Goal: Task Accomplishment & Management: Use online tool/utility

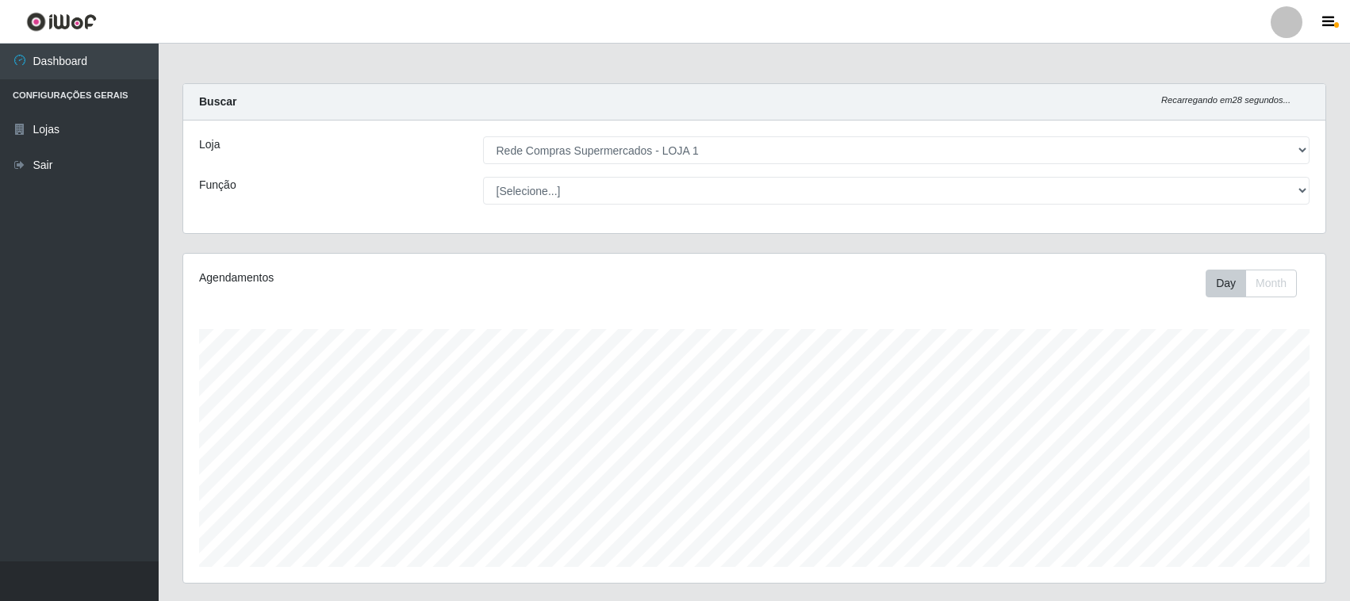
select select "158"
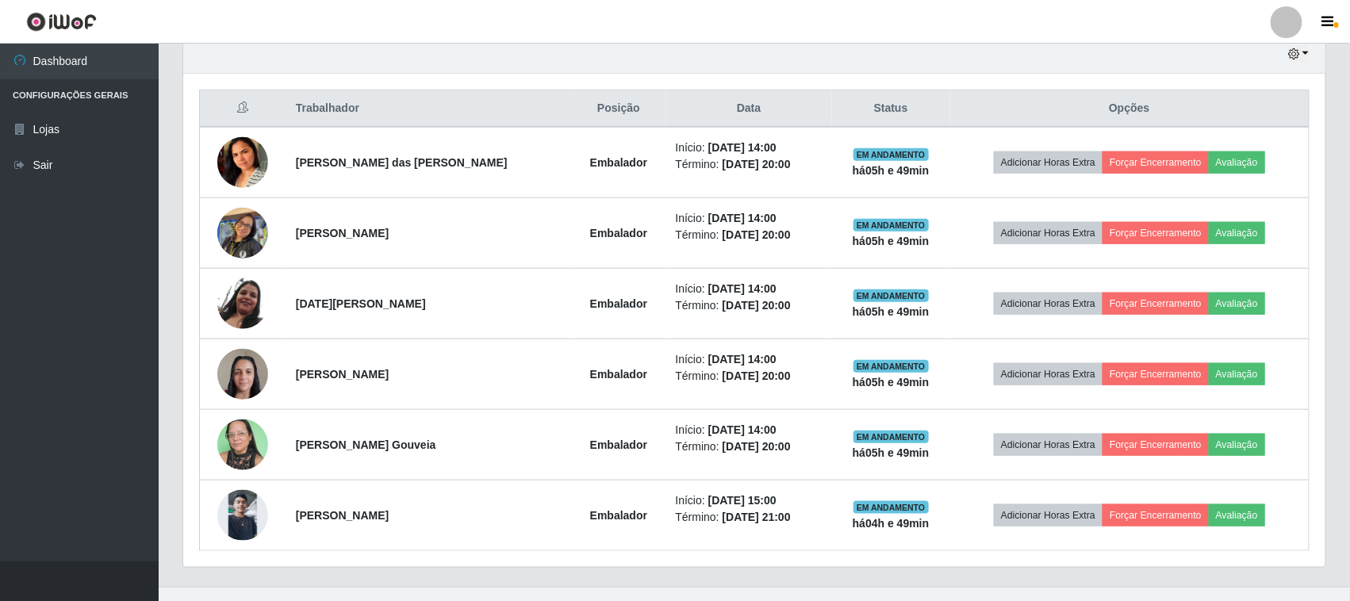
scroll to position [330, 1142]
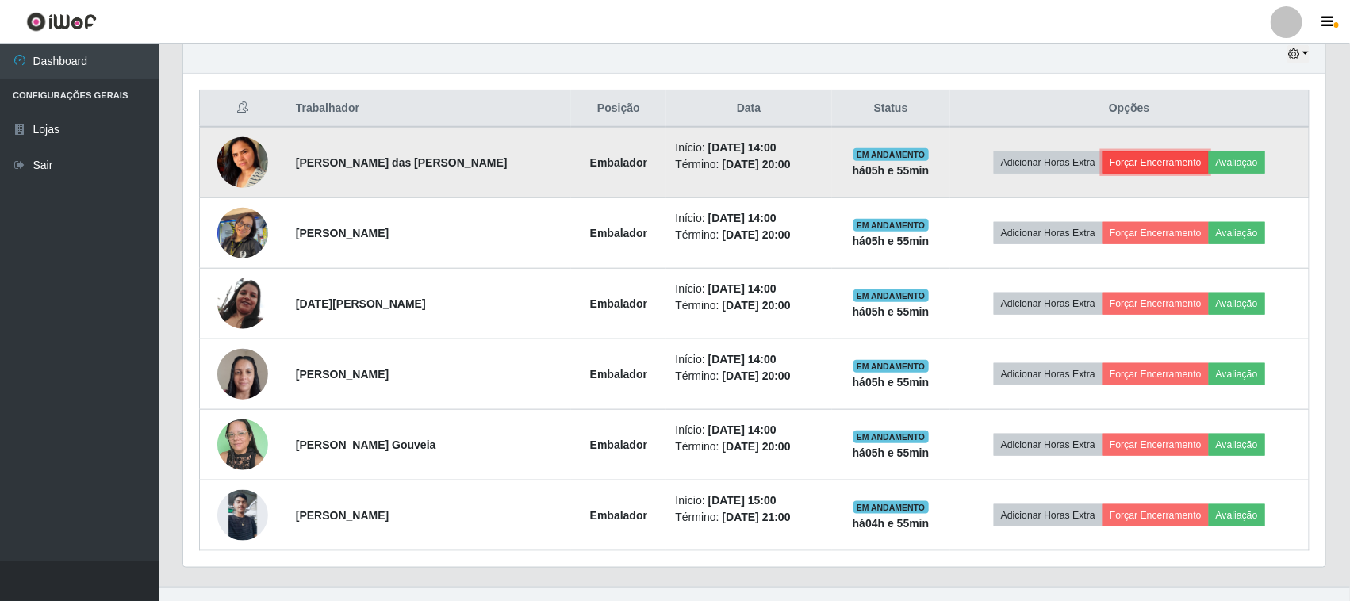
click at [1147, 155] on button "Forçar Encerramento" at bounding box center [1155, 162] width 106 height 22
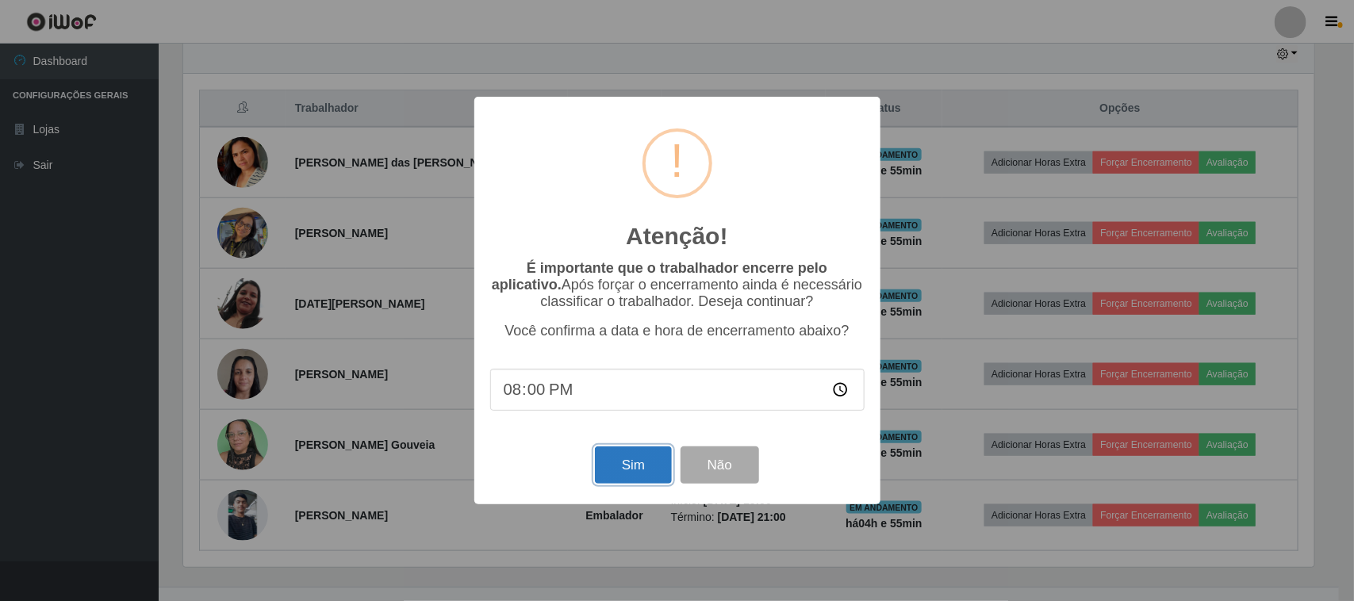
click at [627, 482] on button "Sim" at bounding box center [633, 464] width 77 height 37
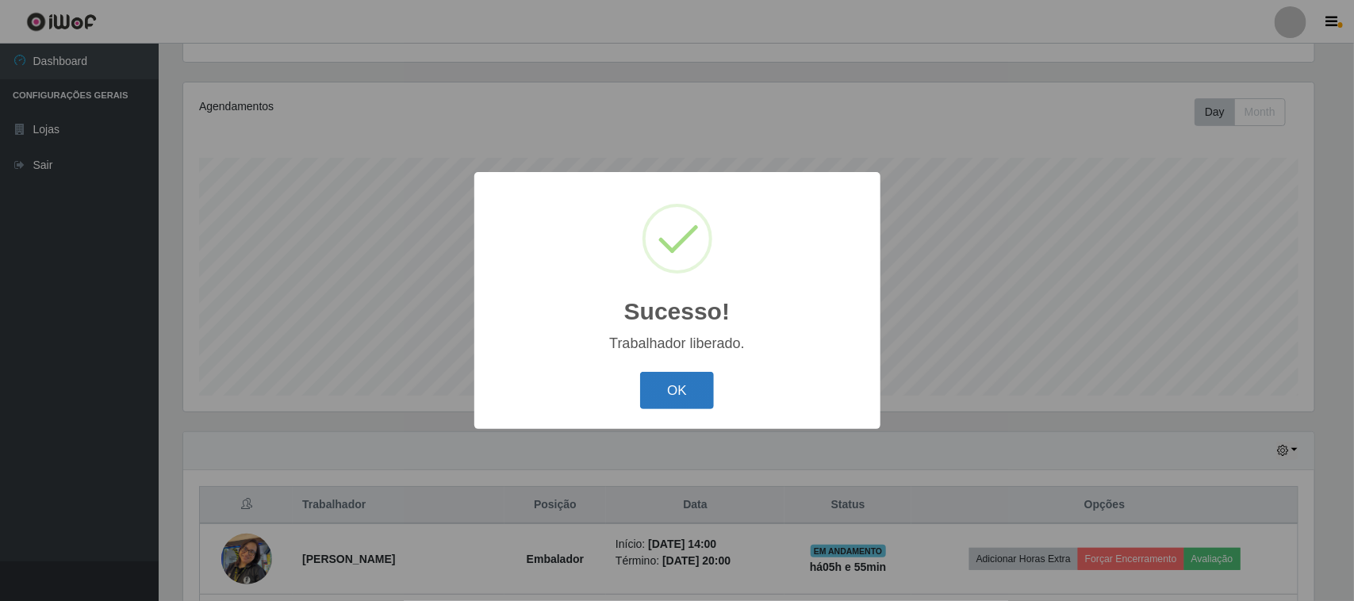
click at [680, 389] on button "OK" at bounding box center [677, 390] width 74 height 37
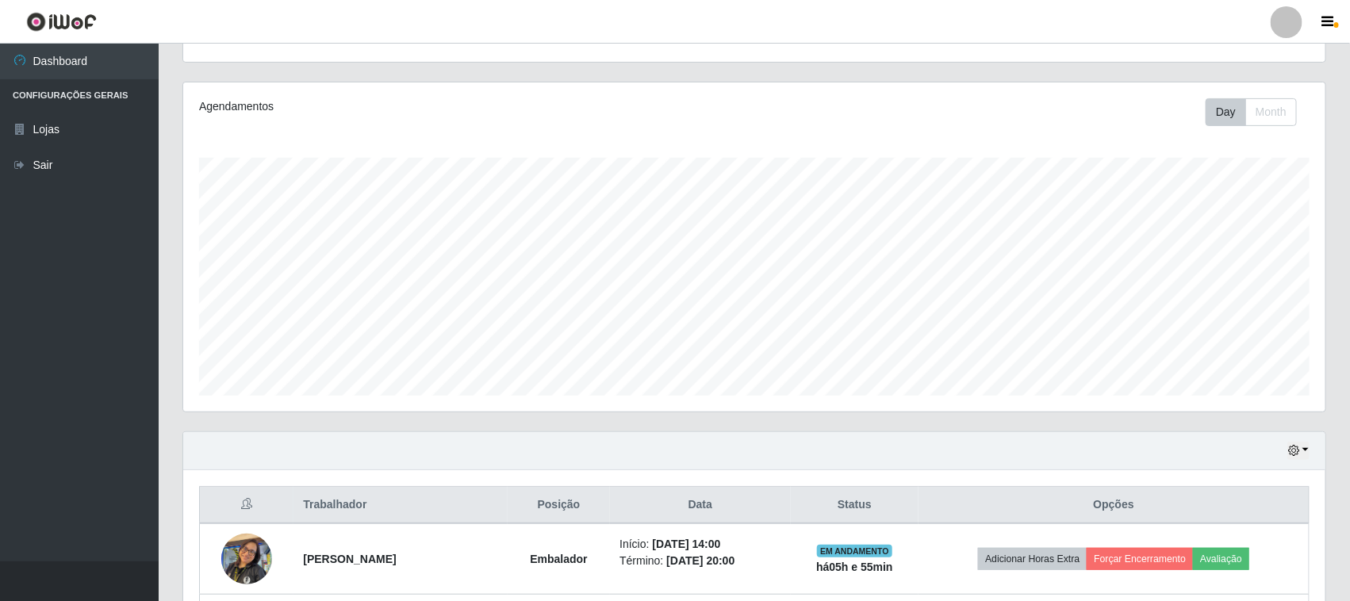
scroll to position [469, 0]
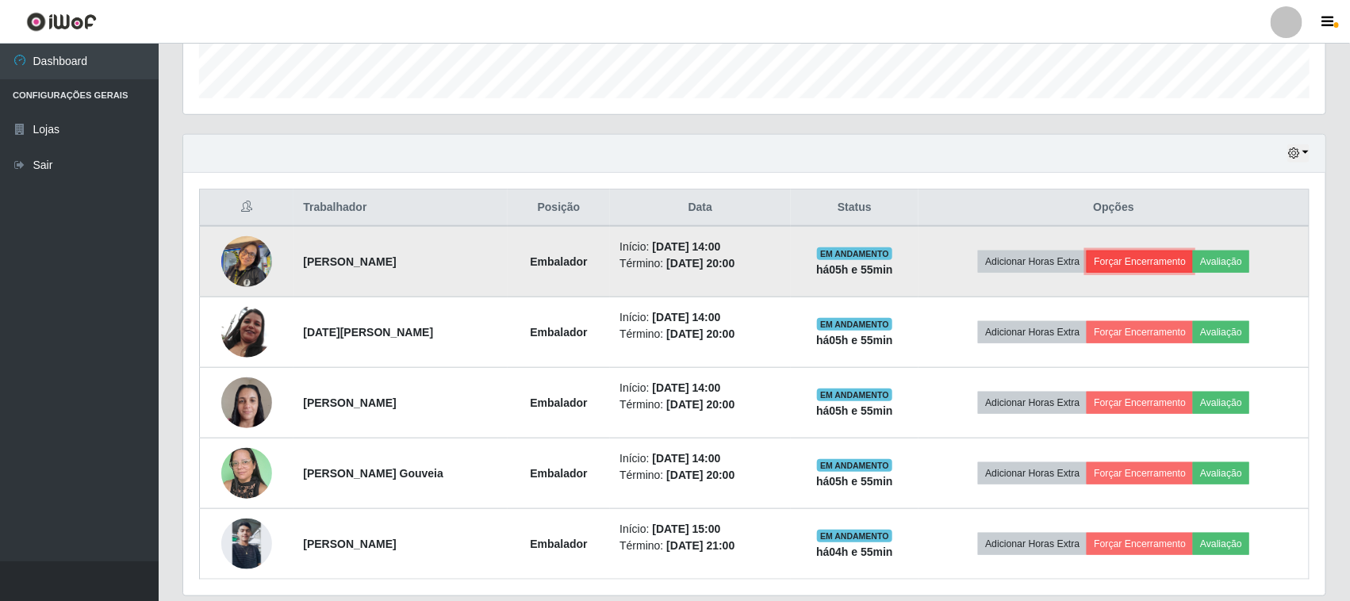
click at [1156, 260] on button "Forçar Encerramento" at bounding box center [1139, 262] width 106 height 22
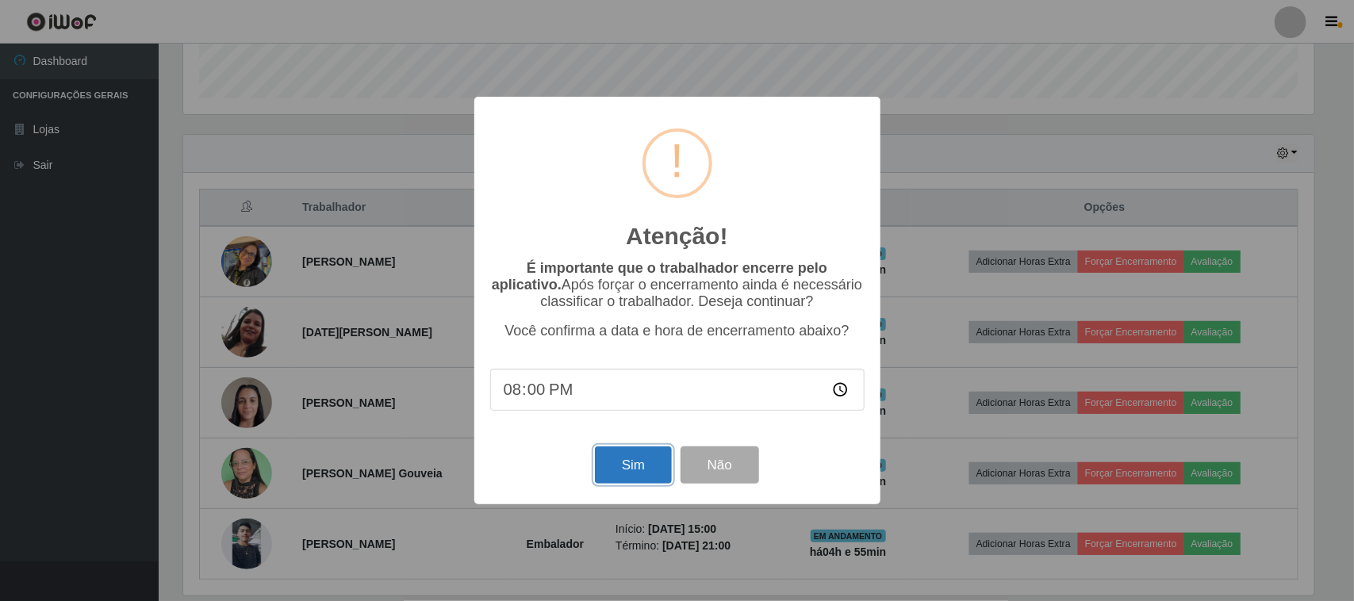
click at [641, 476] on button "Sim" at bounding box center [633, 464] width 77 height 37
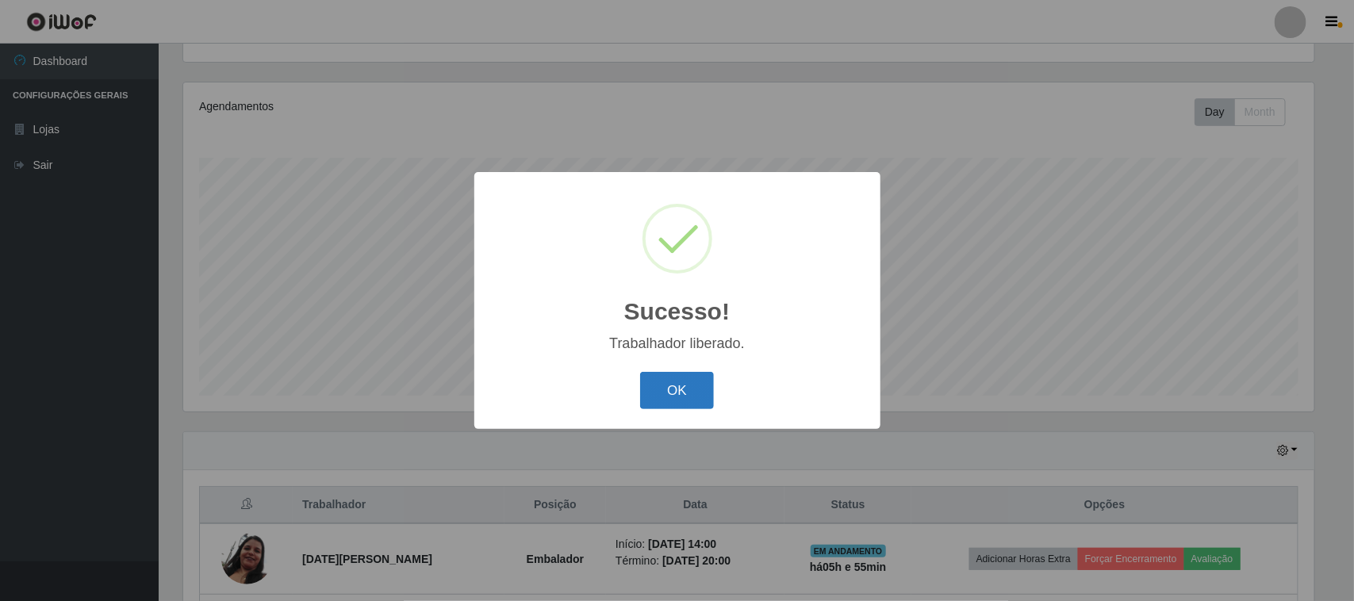
click at [653, 387] on button "OK" at bounding box center [677, 390] width 74 height 37
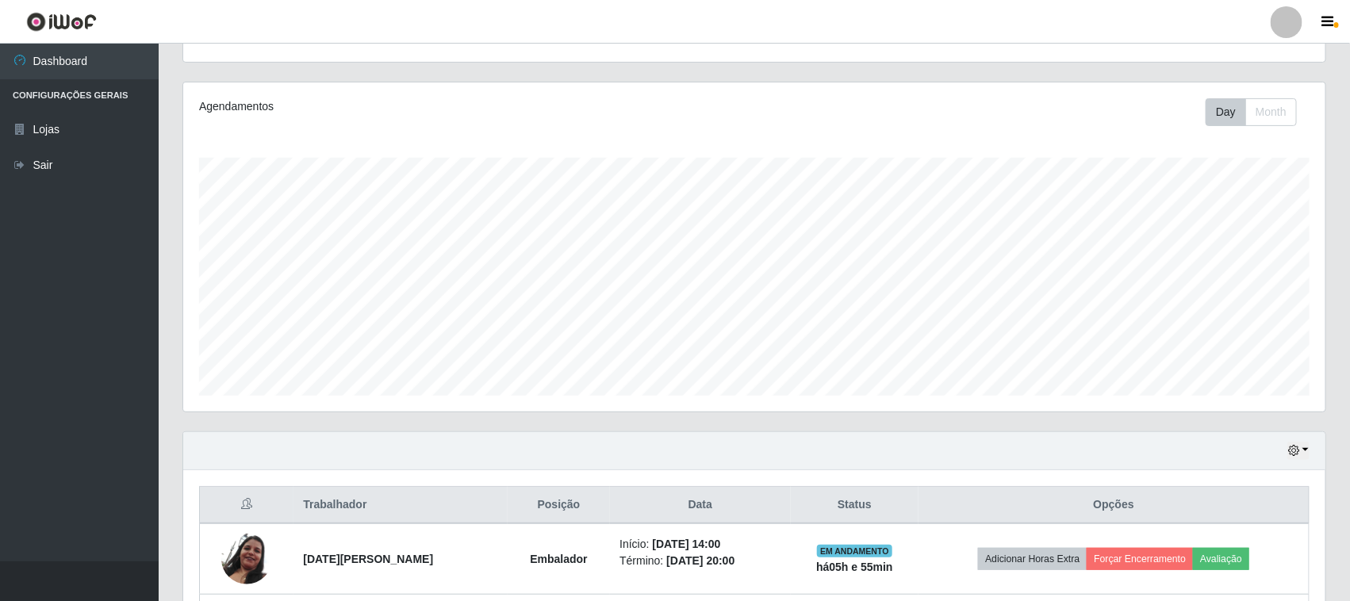
scroll to position [454, 0]
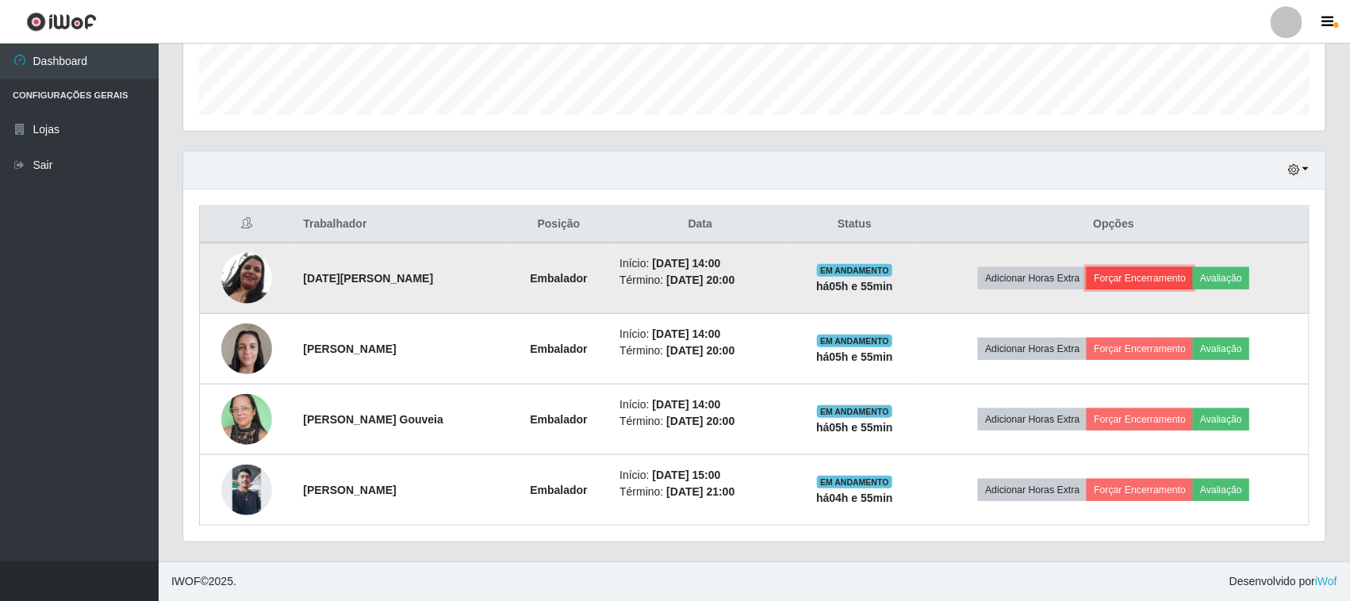
click at [1138, 275] on button "Forçar Encerramento" at bounding box center [1139, 278] width 106 height 22
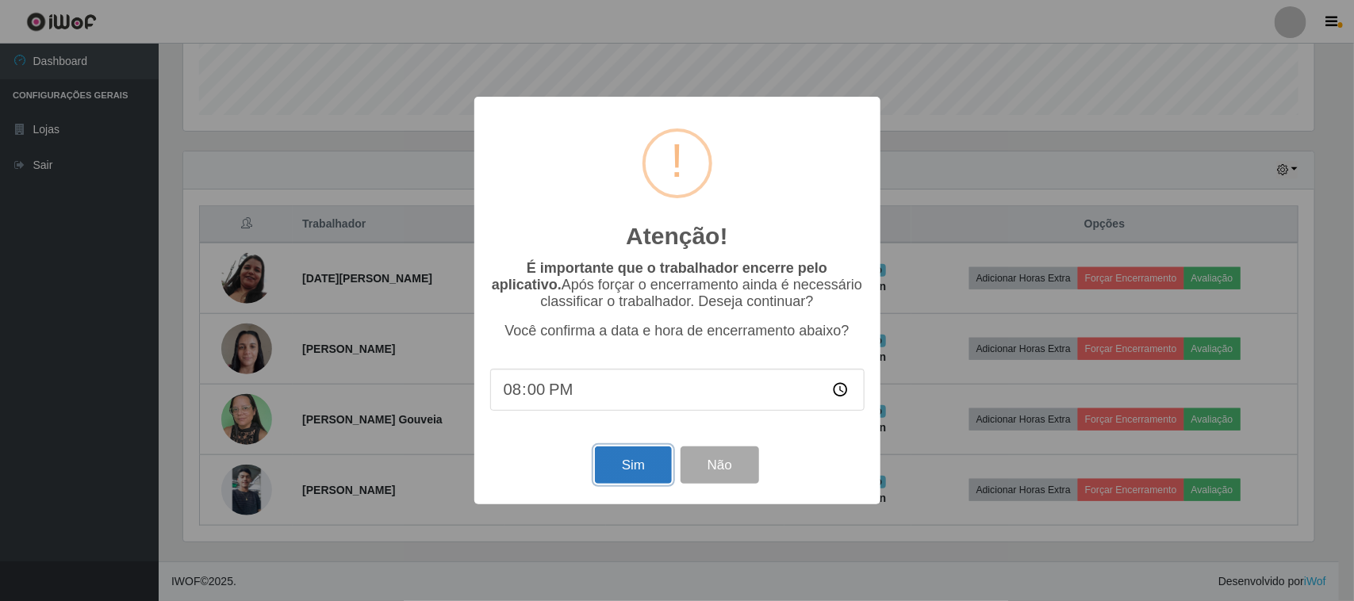
click at [640, 461] on button "Sim" at bounding box center [633, 464] width 77 height 37
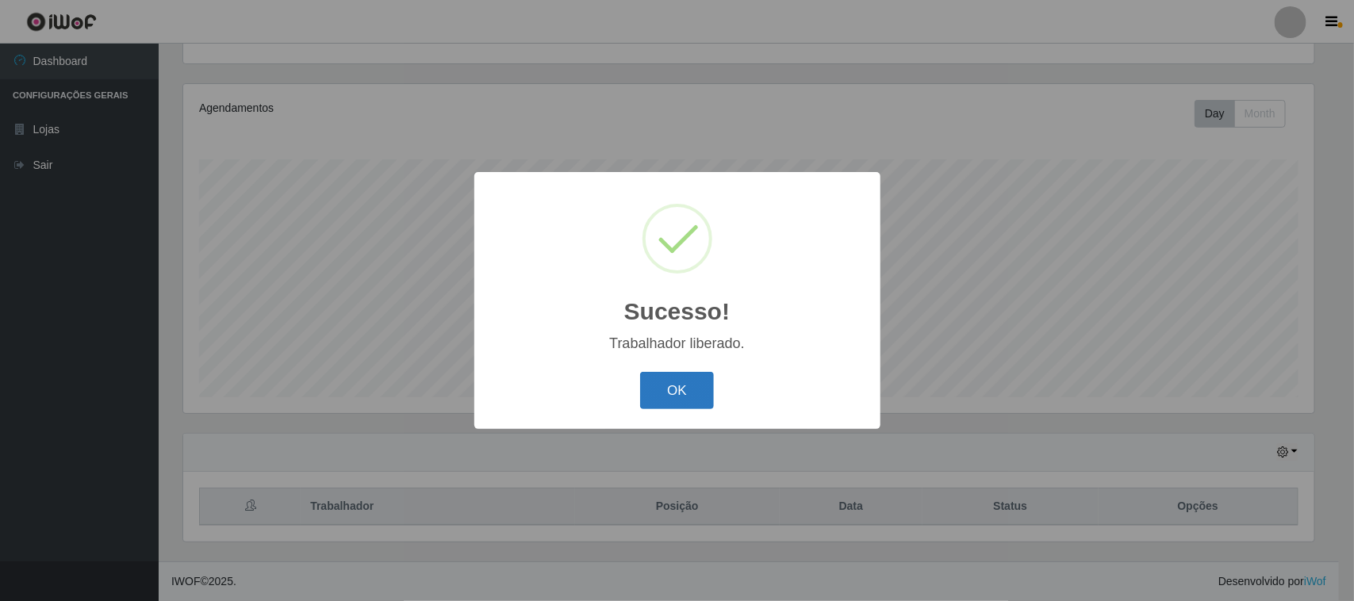
click at [680, 389] on button "OK" at bounding box center [677, 390] width 74 height 37
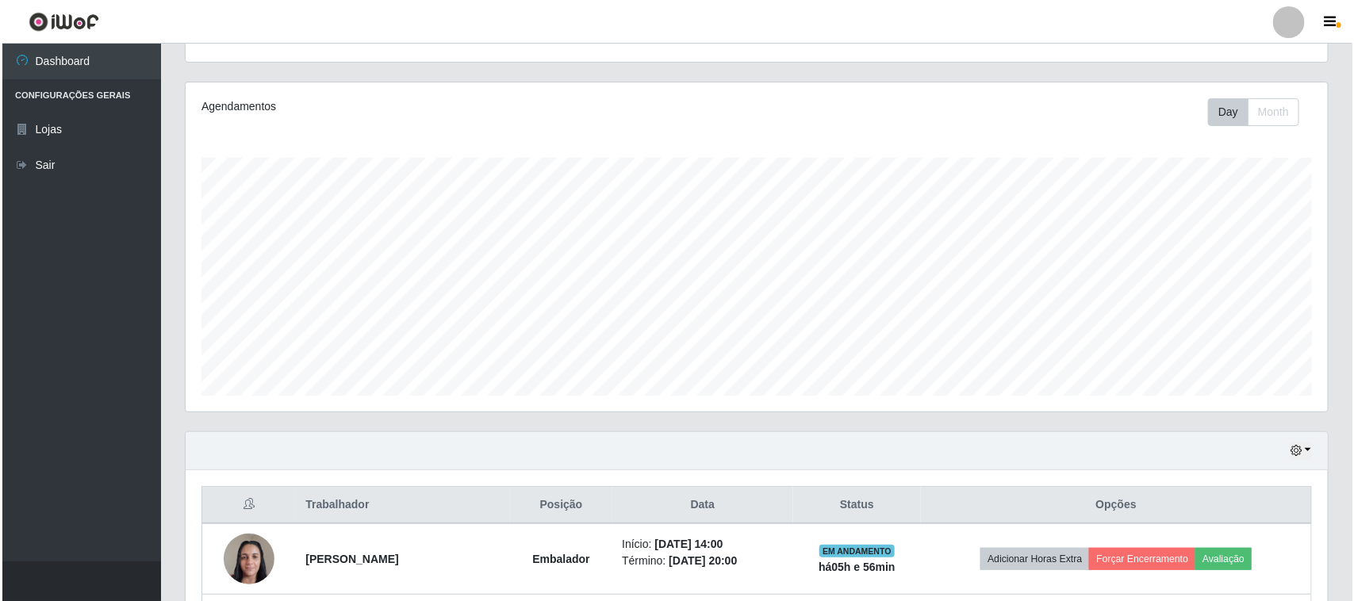
scroll to position [383, 0]
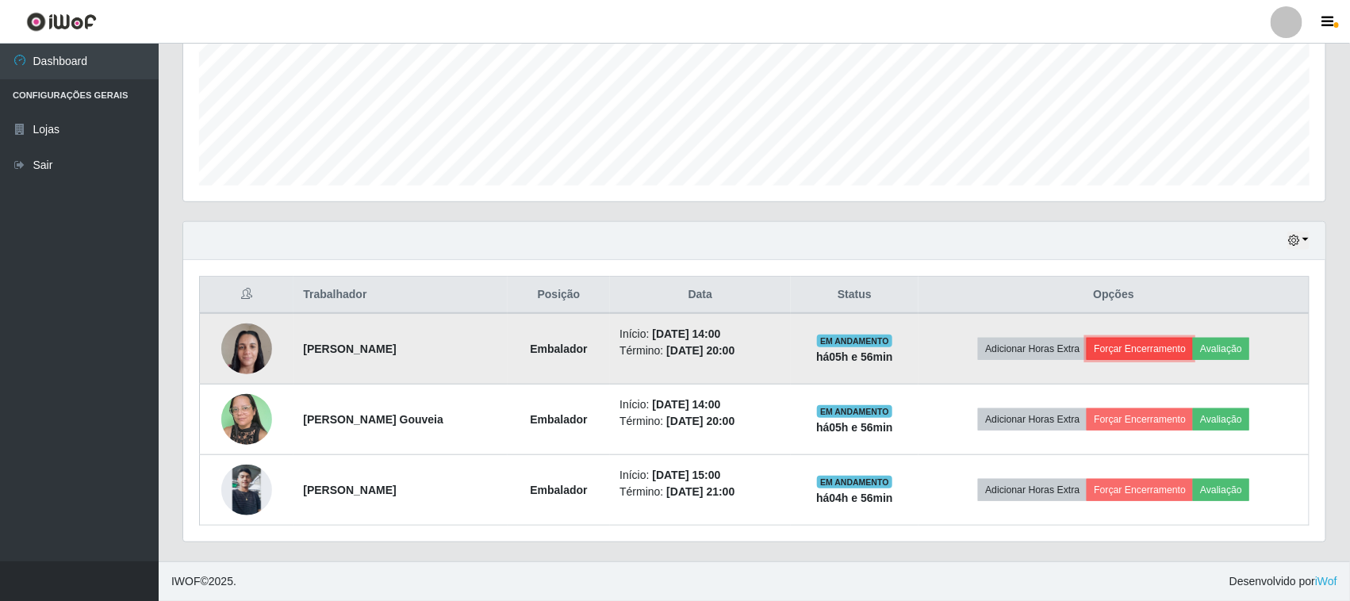
click at [1143, 345] on button "Forçar Encerramento" at bounding box center [1139, 349] width 106 height 22
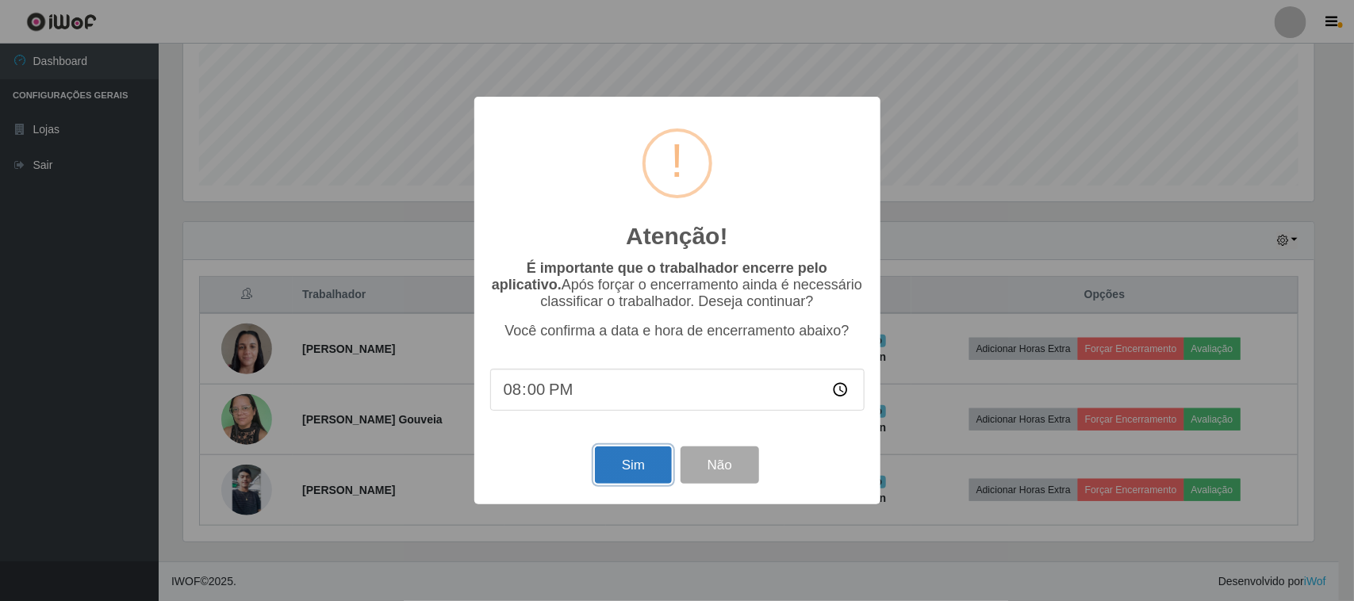
click at [639, 462] on button "Sim" at bounding box center [633, 464] width 77 height 37
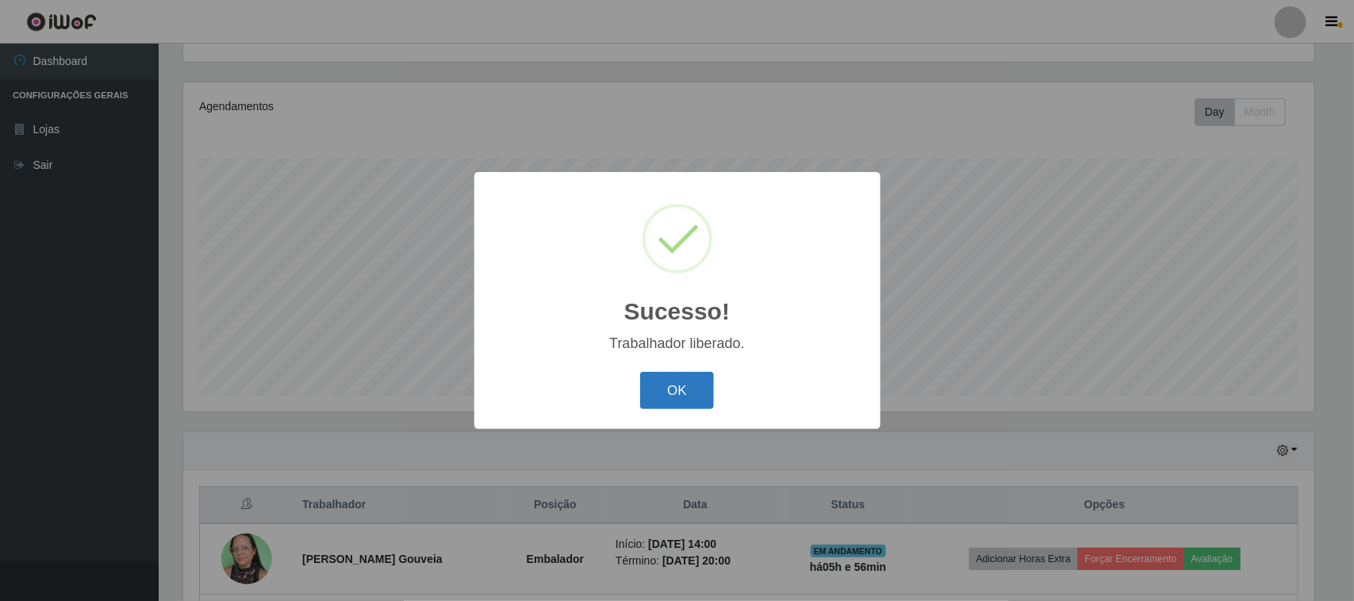
click at [675, 381] on button "OK" at bounding box center [677, 390] width 74 height 37
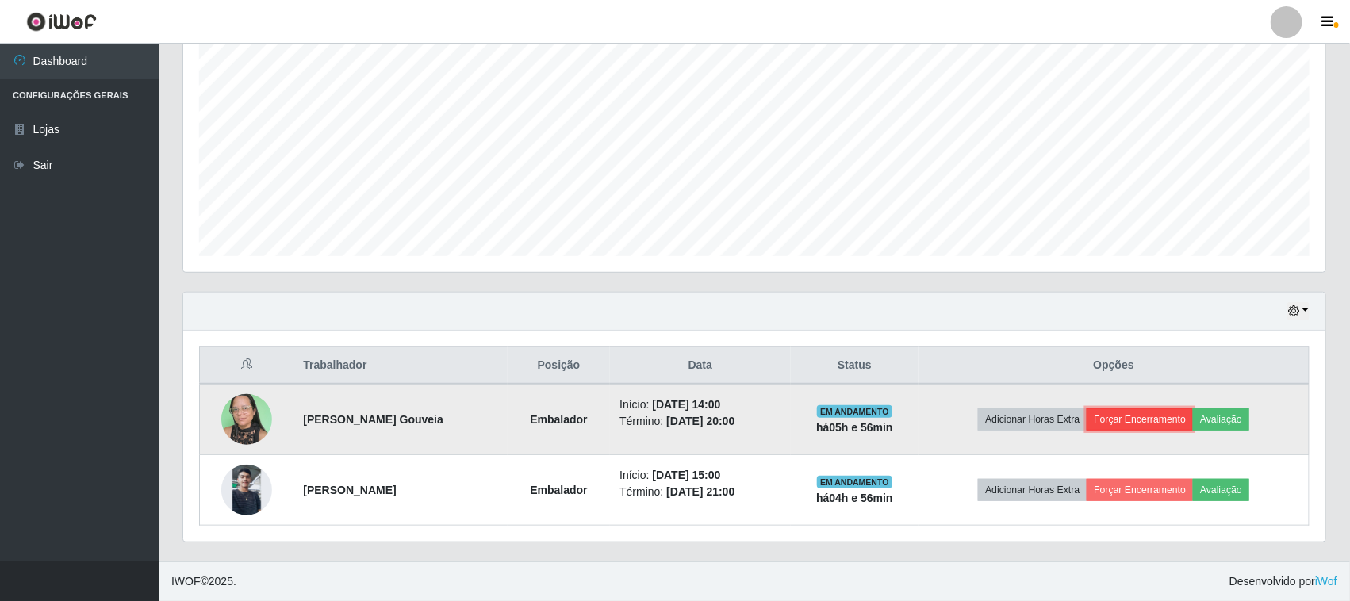
click at [1138, 418] on button "Forçar Encerramento" at bounding box center [1139, 419] width 106 height 22
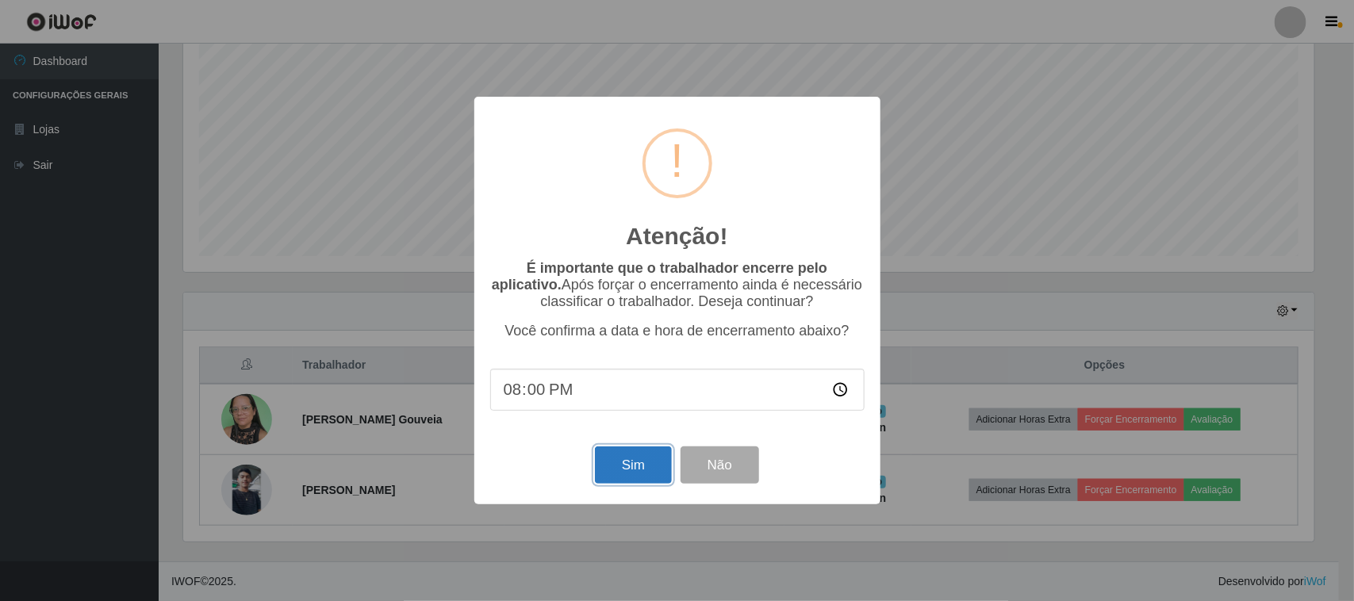
click at [650, 461] on button "Sim" at bounding box center [633, 464] width 77 height 37
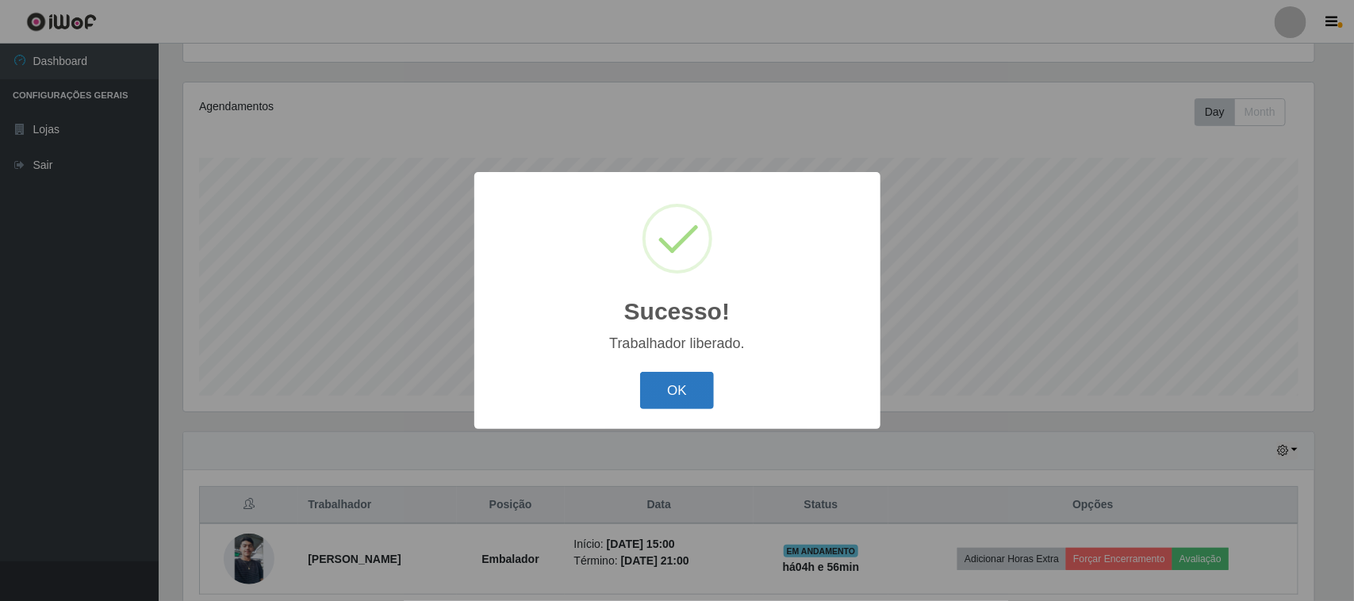
click at [690, 374] on button "OK" at bounding box center [677, 390] width 74 height 37
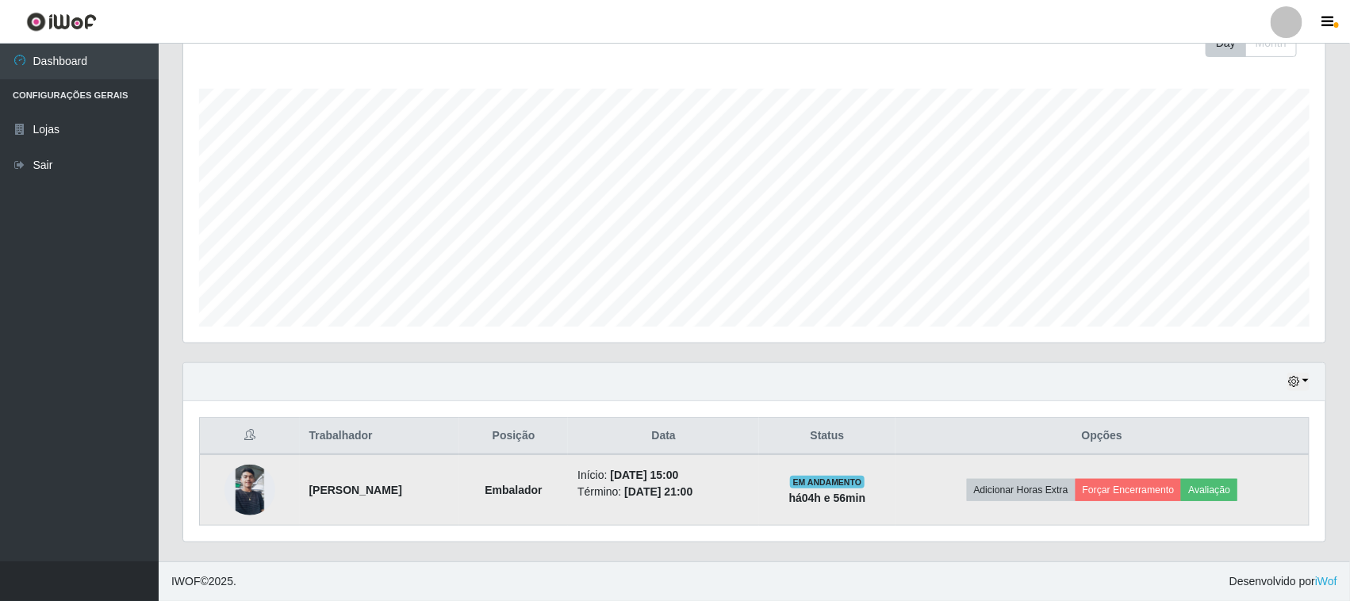
click at [236, 477] on img at bounding box center [249, 490] width 51 height 51
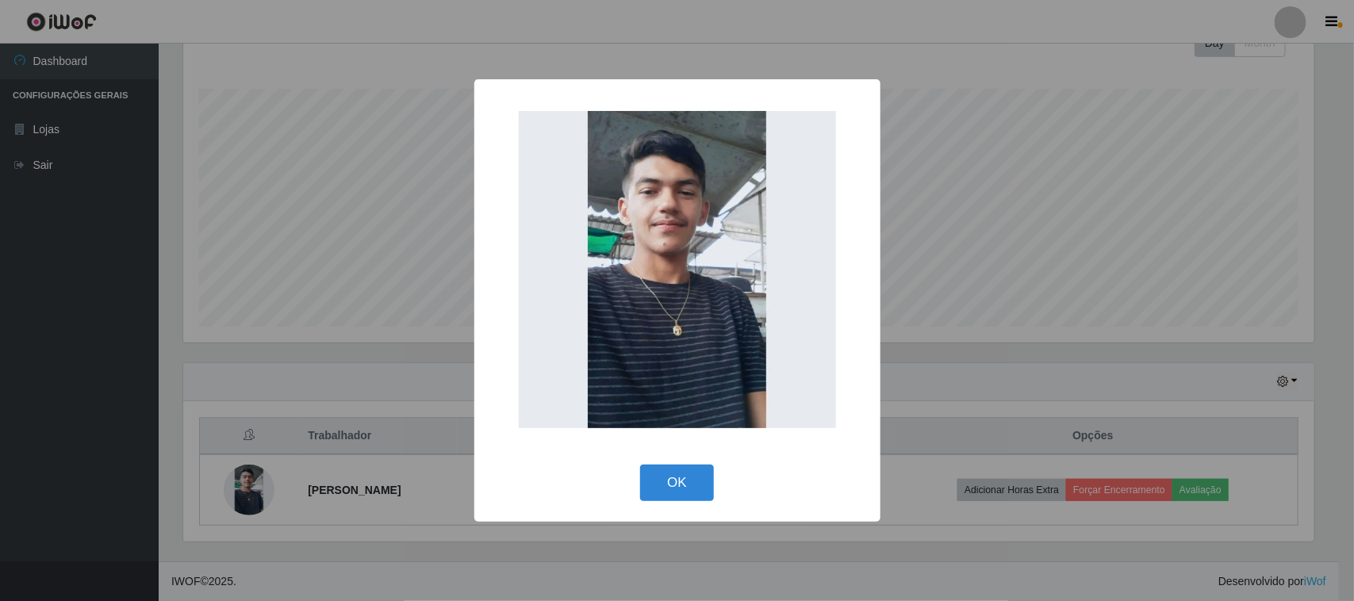
drag, startPoint x: 240, startPoint y: 477, endPoint x: 251, endPoint y: 486, distance: 14.0
click at [250, 486] on div "× OK Cancel" at bounding box center [677, 300] width 1354 height 601
